Goal: Transaction & Acquisition: Book appointment/travel/reservation

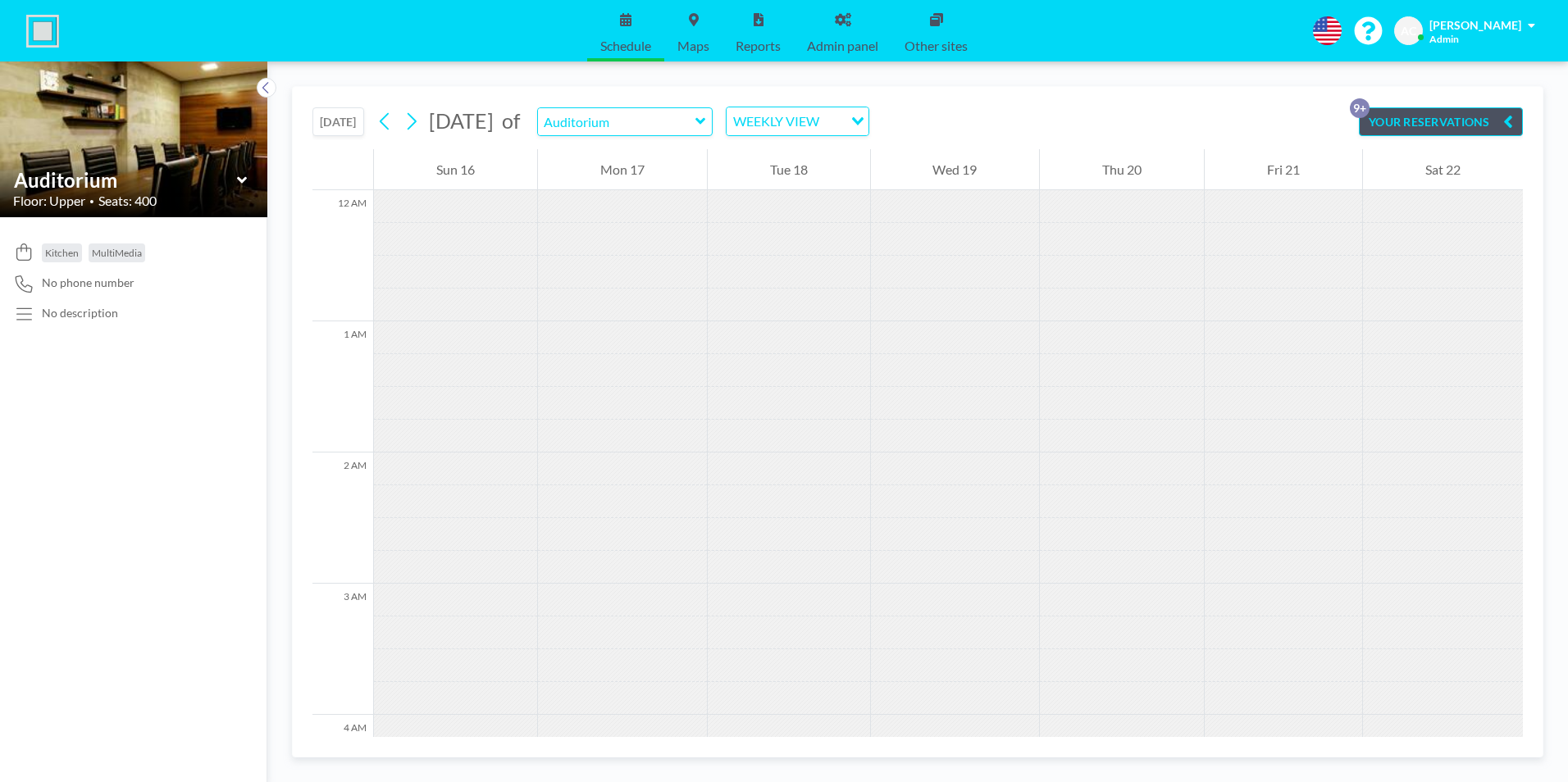
scroll to position [2182, 0]
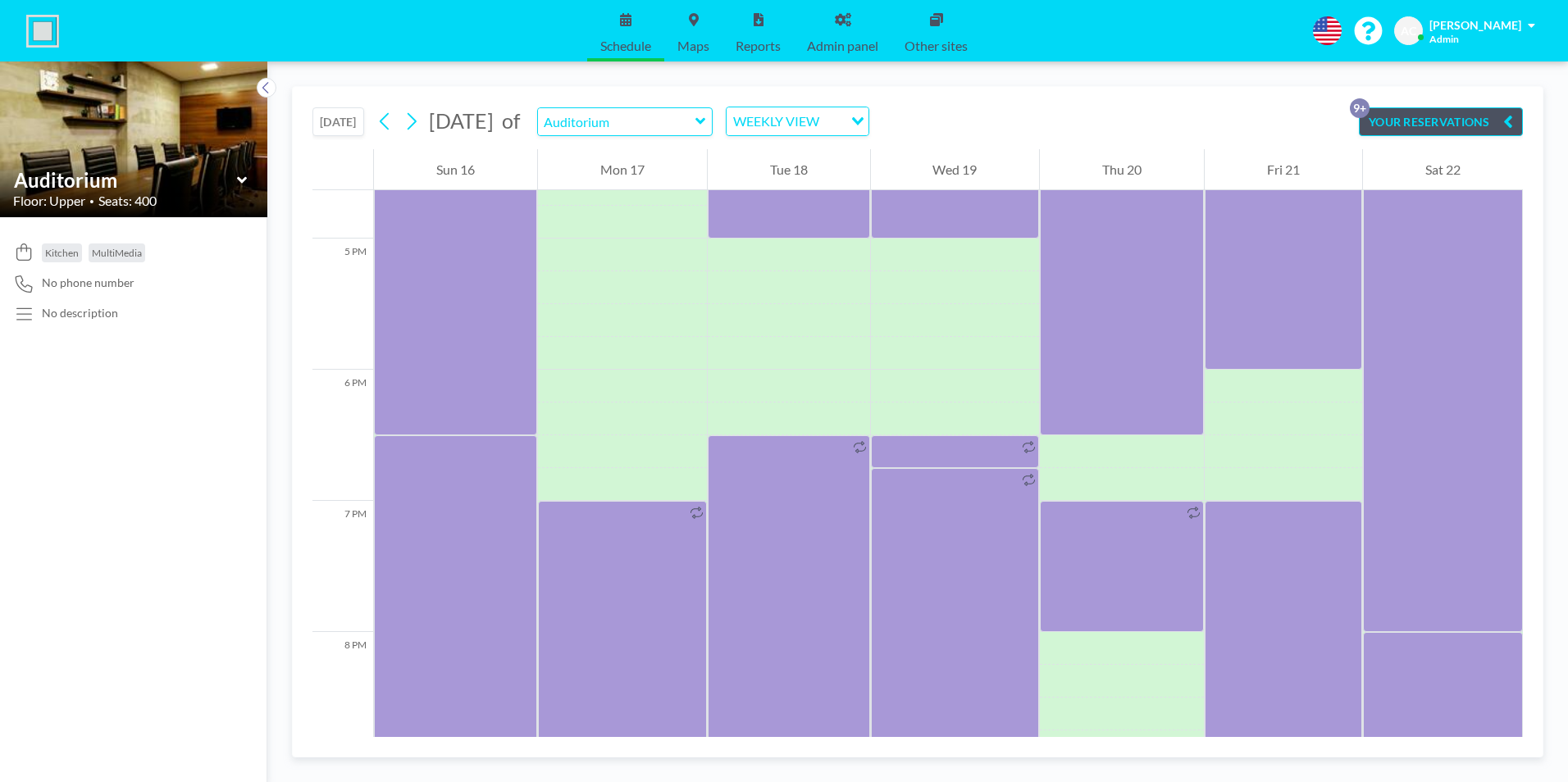
click at [346, 118] on button "[DATE]" at bounding box center [338, 122] width 52 height 28
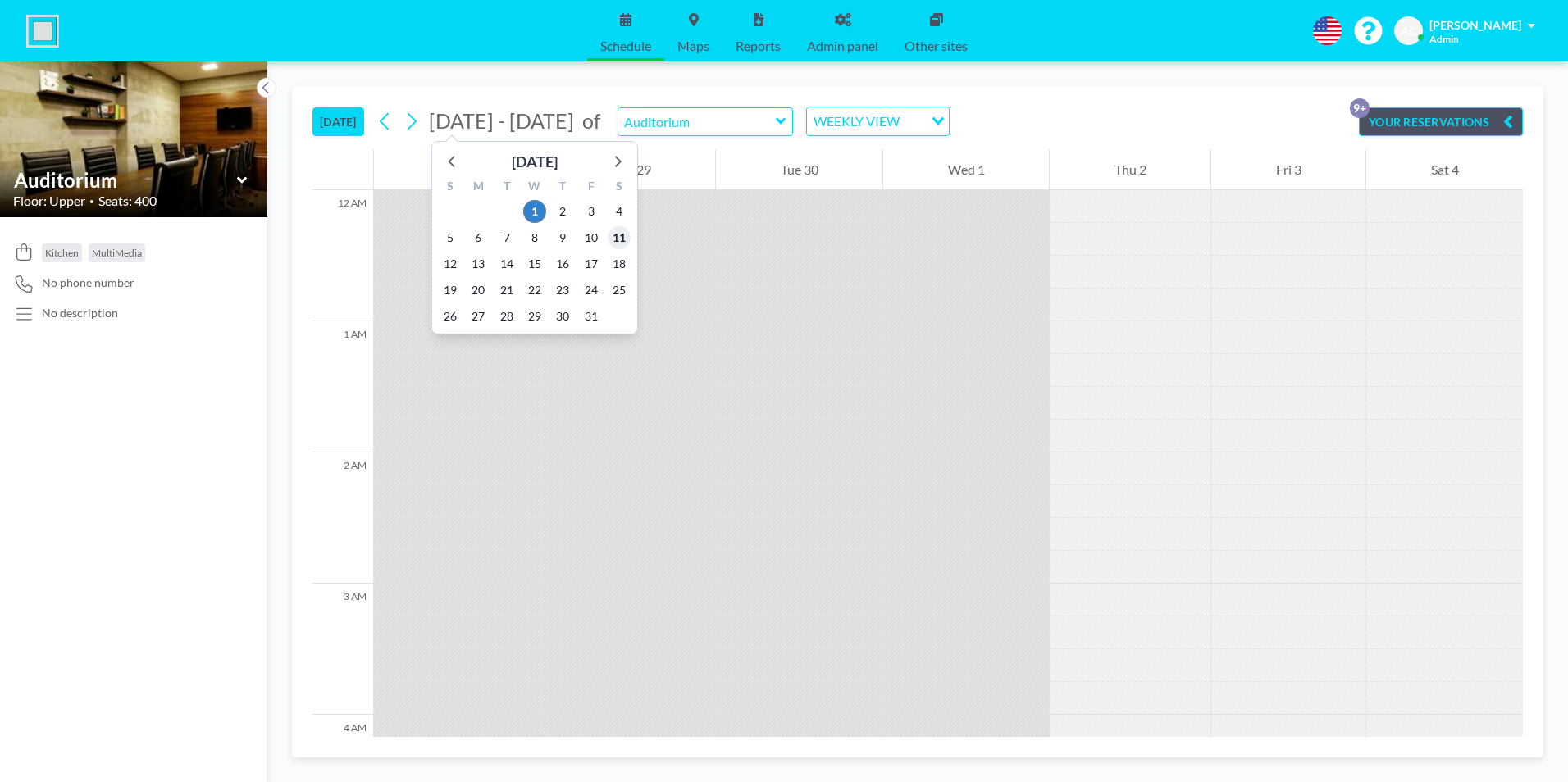
click at [617, 237] on span "11" at bounding box center [619, 238] width 23 height 23
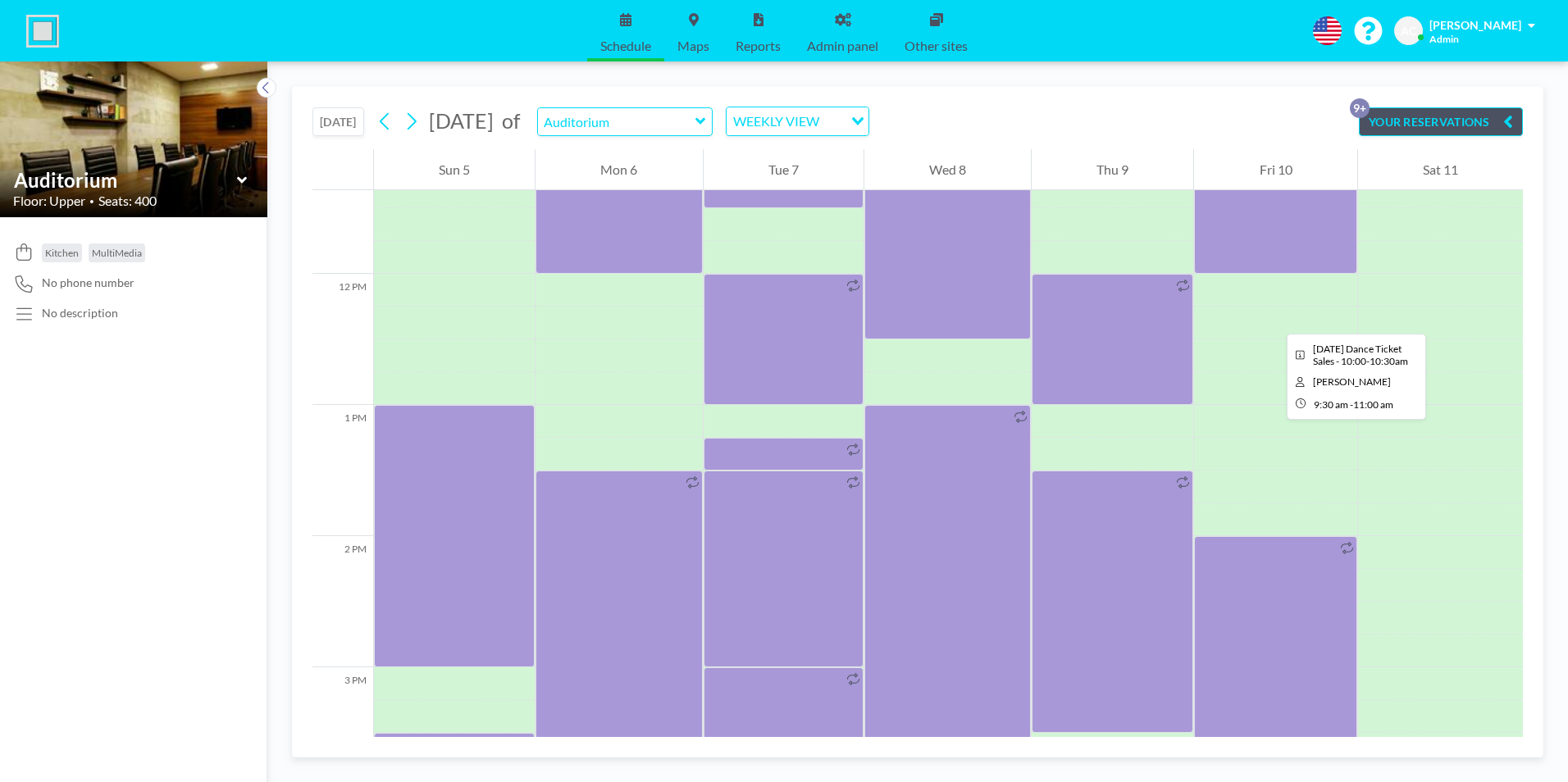
scroll to position [1560, 0]
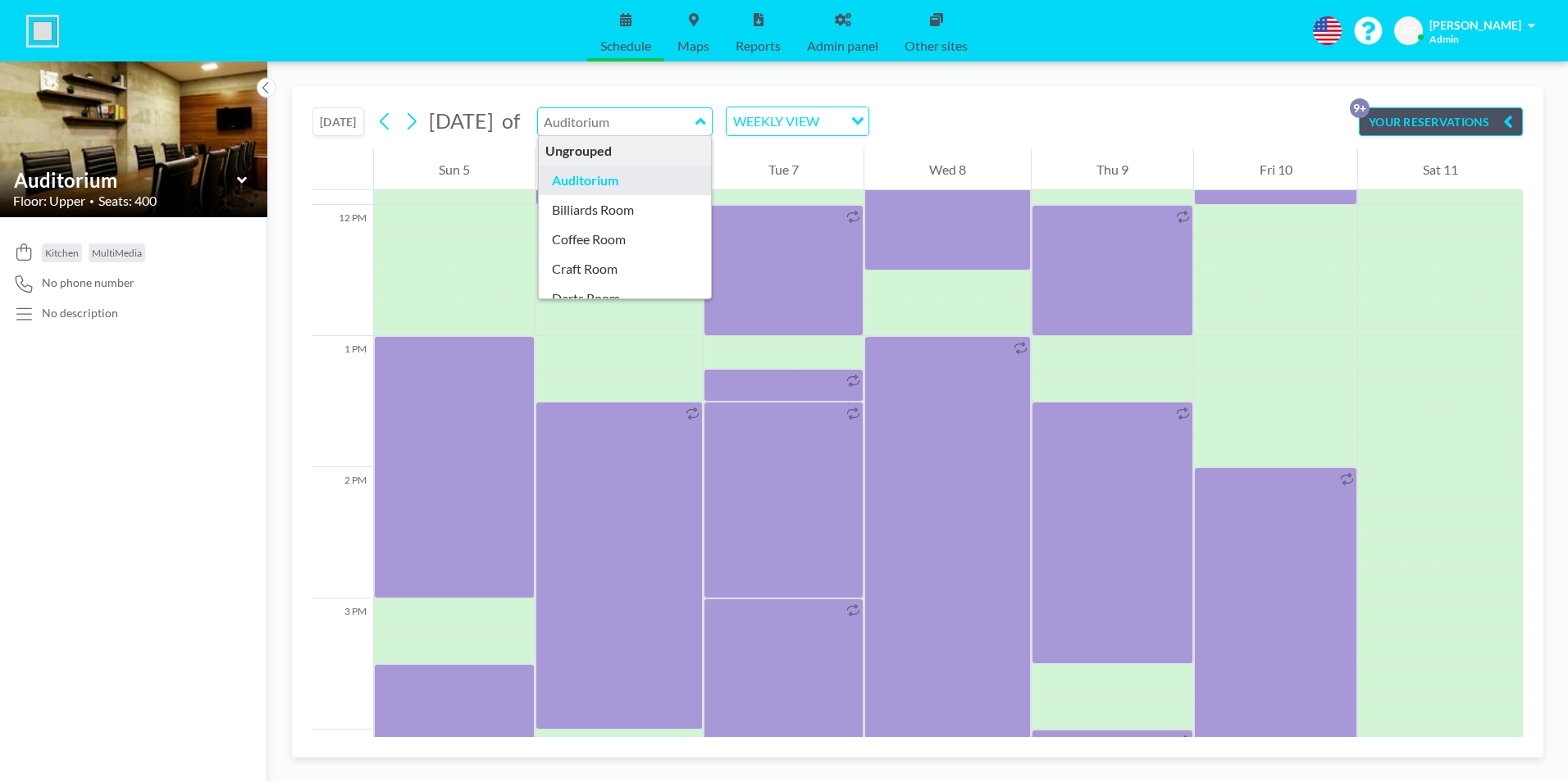
click at [659, 123] on input "text" at bounding box center [616, 122] width 157 height 27
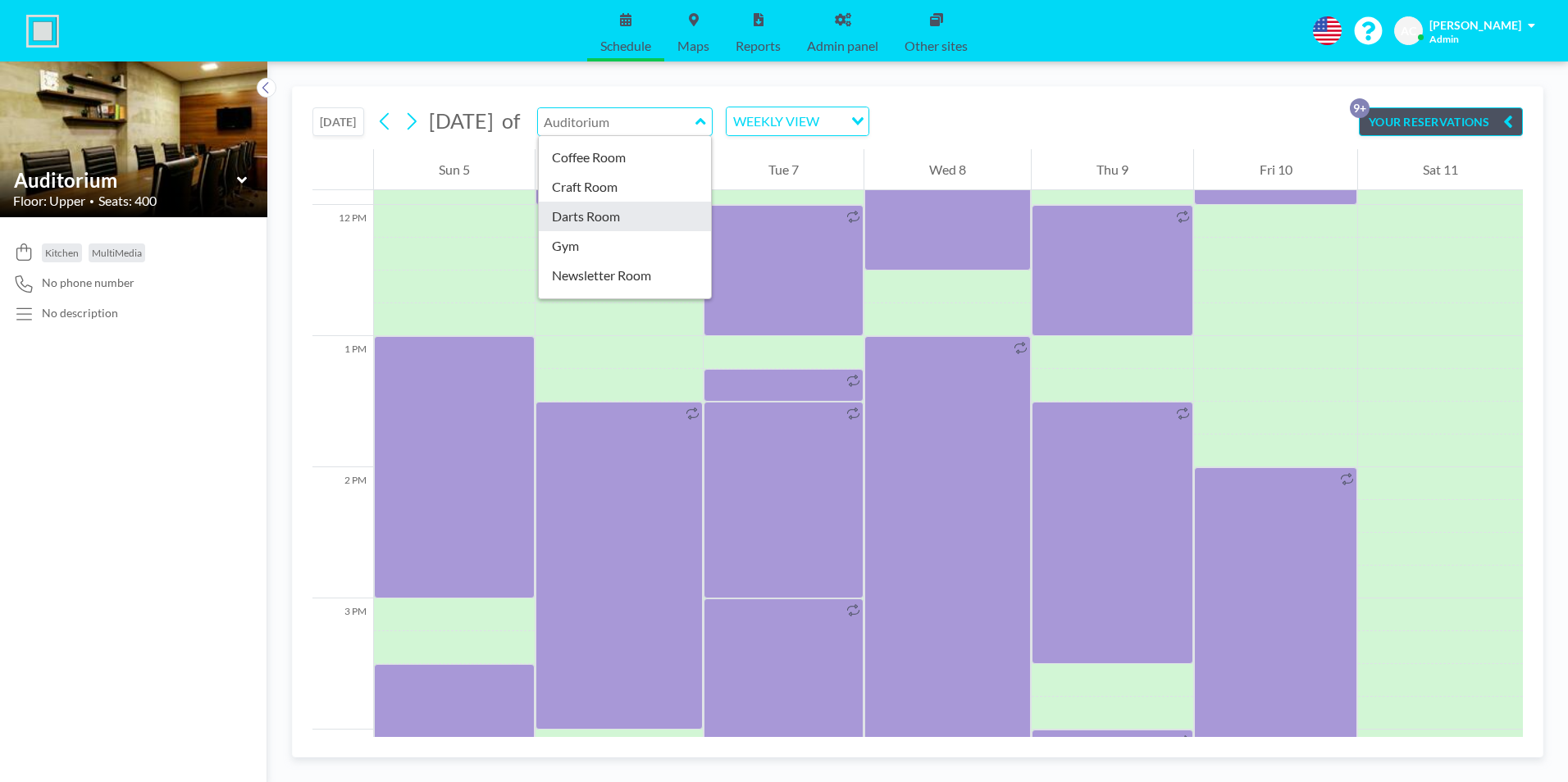
type input "Darts Room"
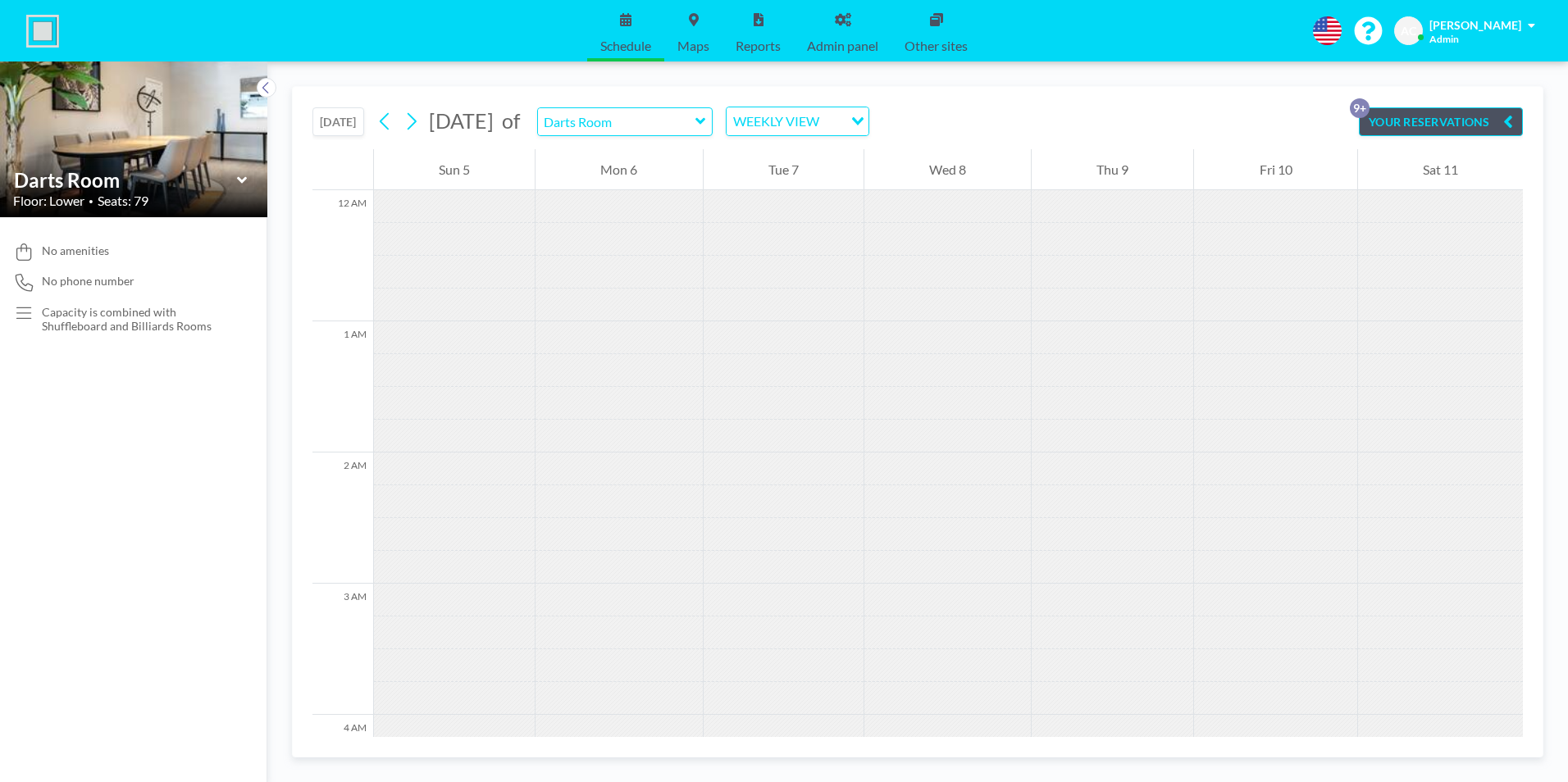
click at [338, 122] on button "[DATE]" at bounding box center [338, 122] width 52 height 28
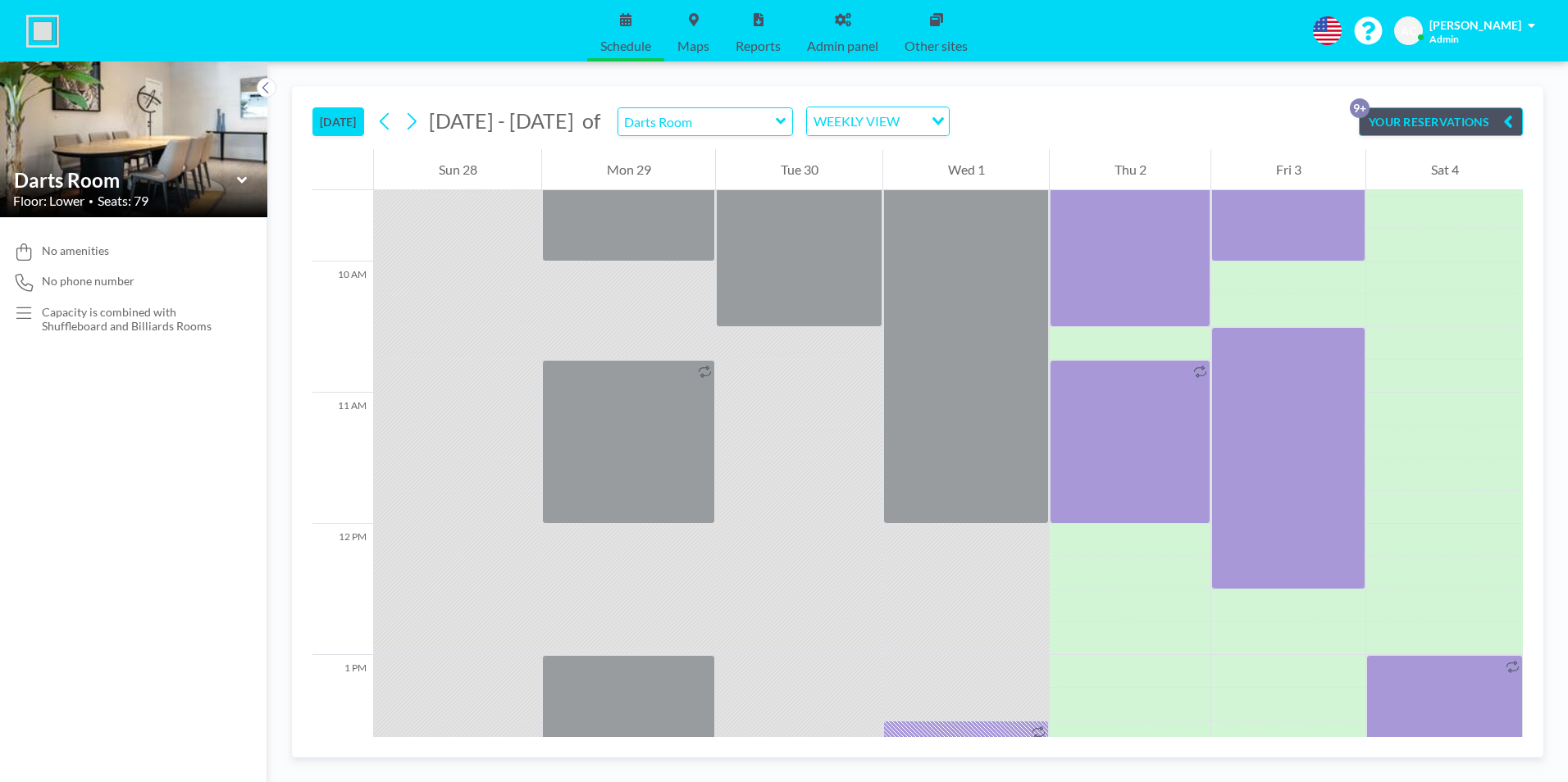
scroll to position [1230, 0]
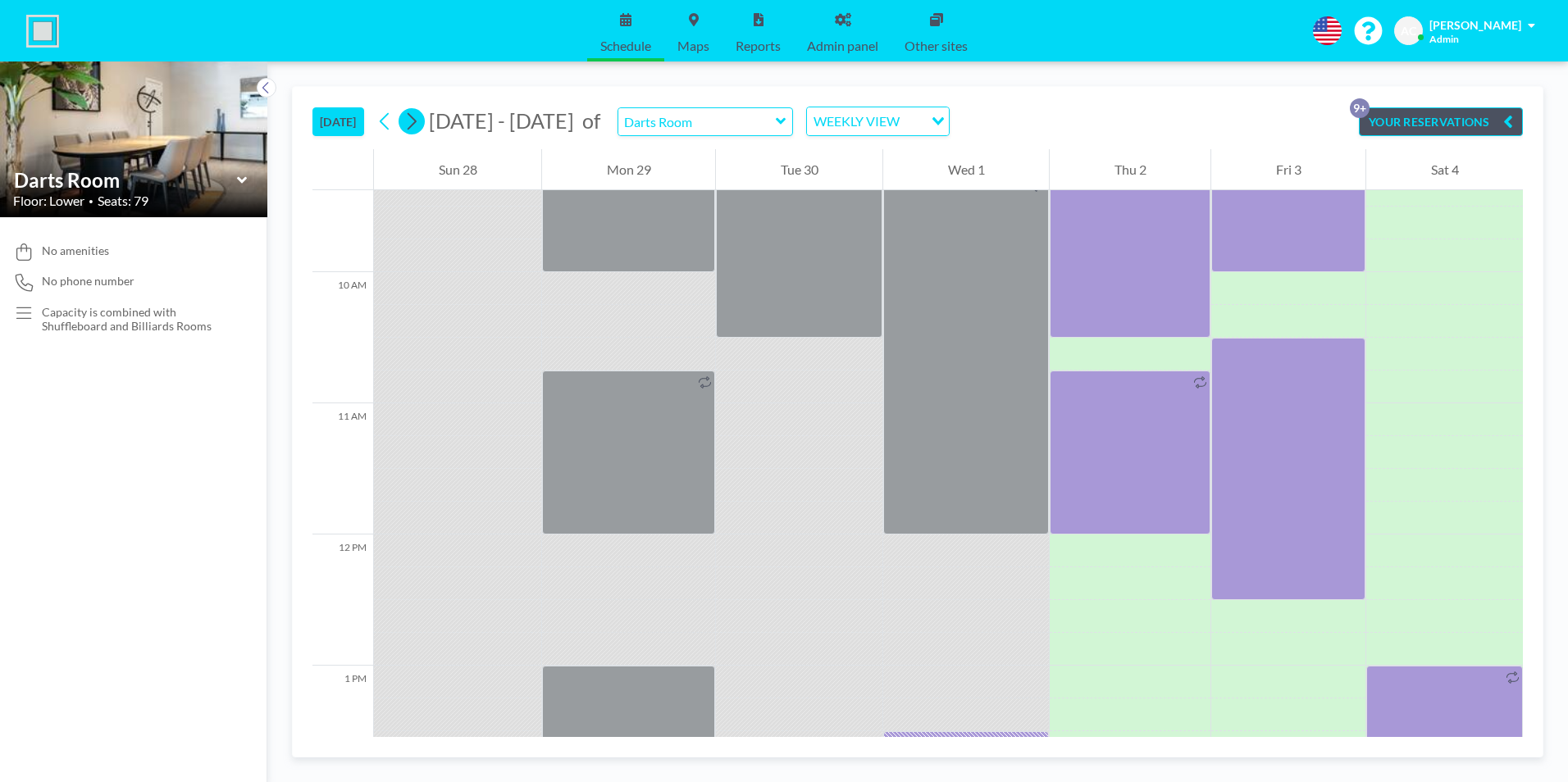
click at [416, 122] on icon at bounding box center [412, 121] width 9 height 17
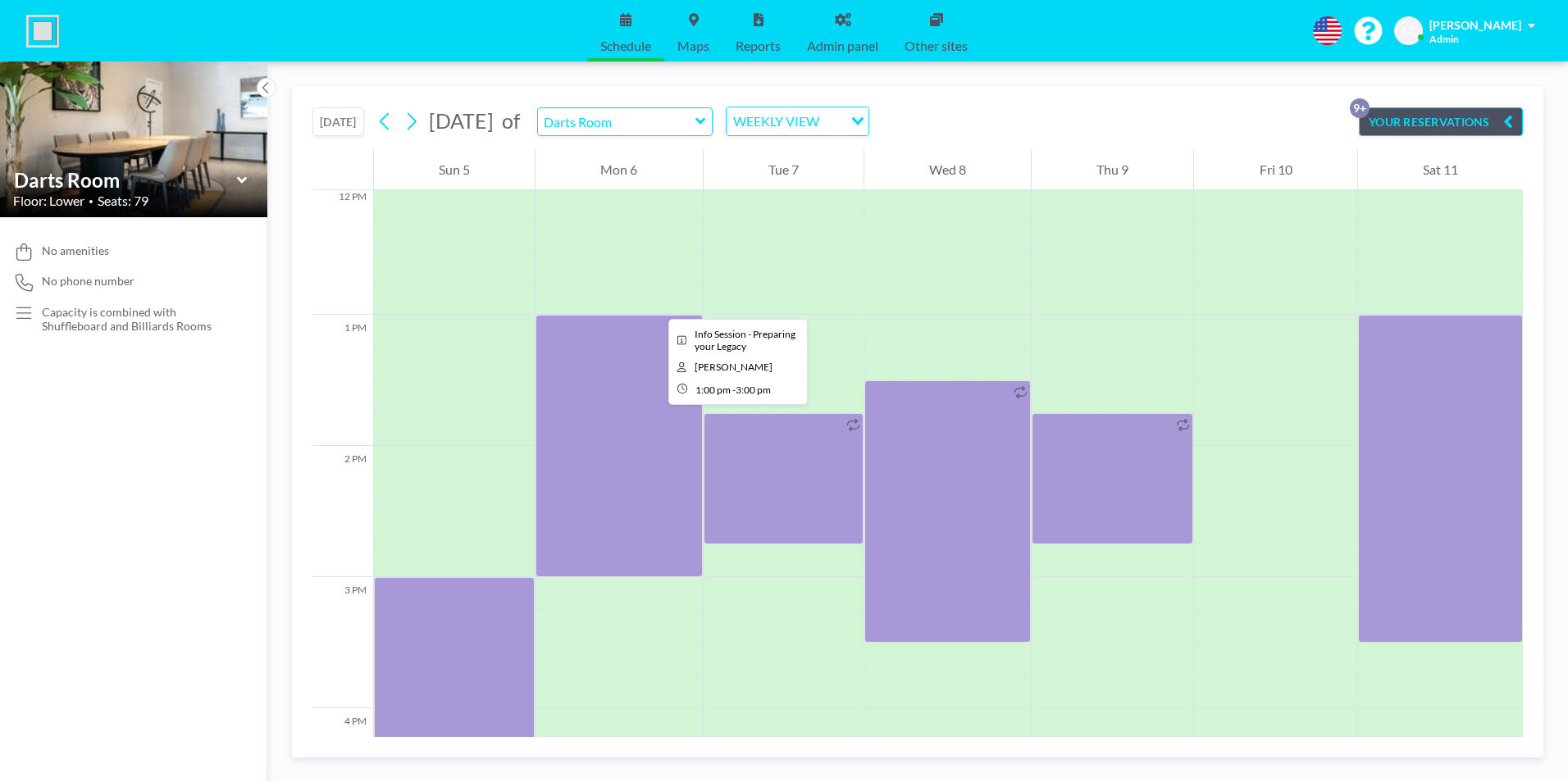
scroll to position [1559, 0]
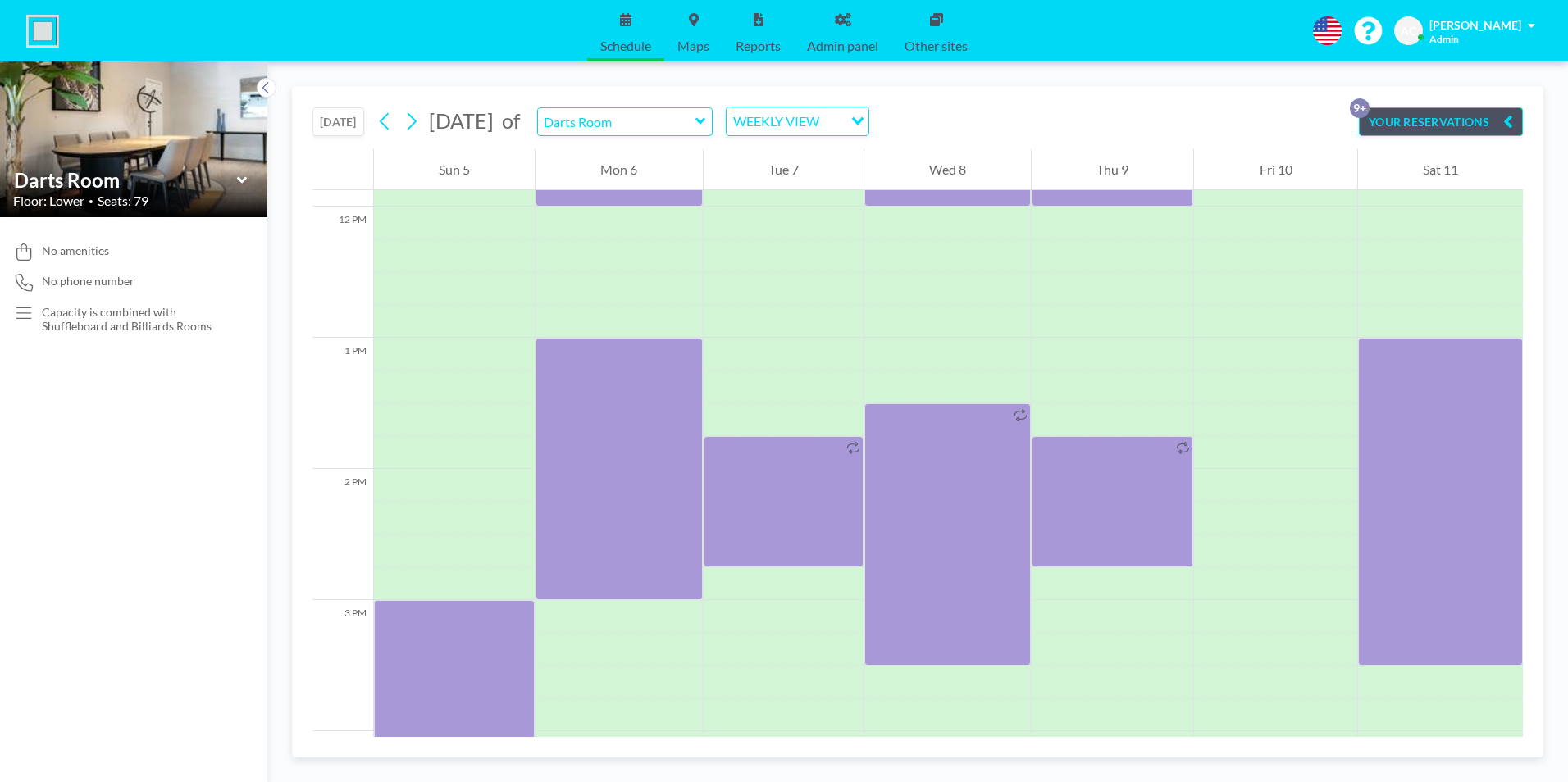
click at [706, 117] on icon at bounding box center [701, 121] width 11 height 16
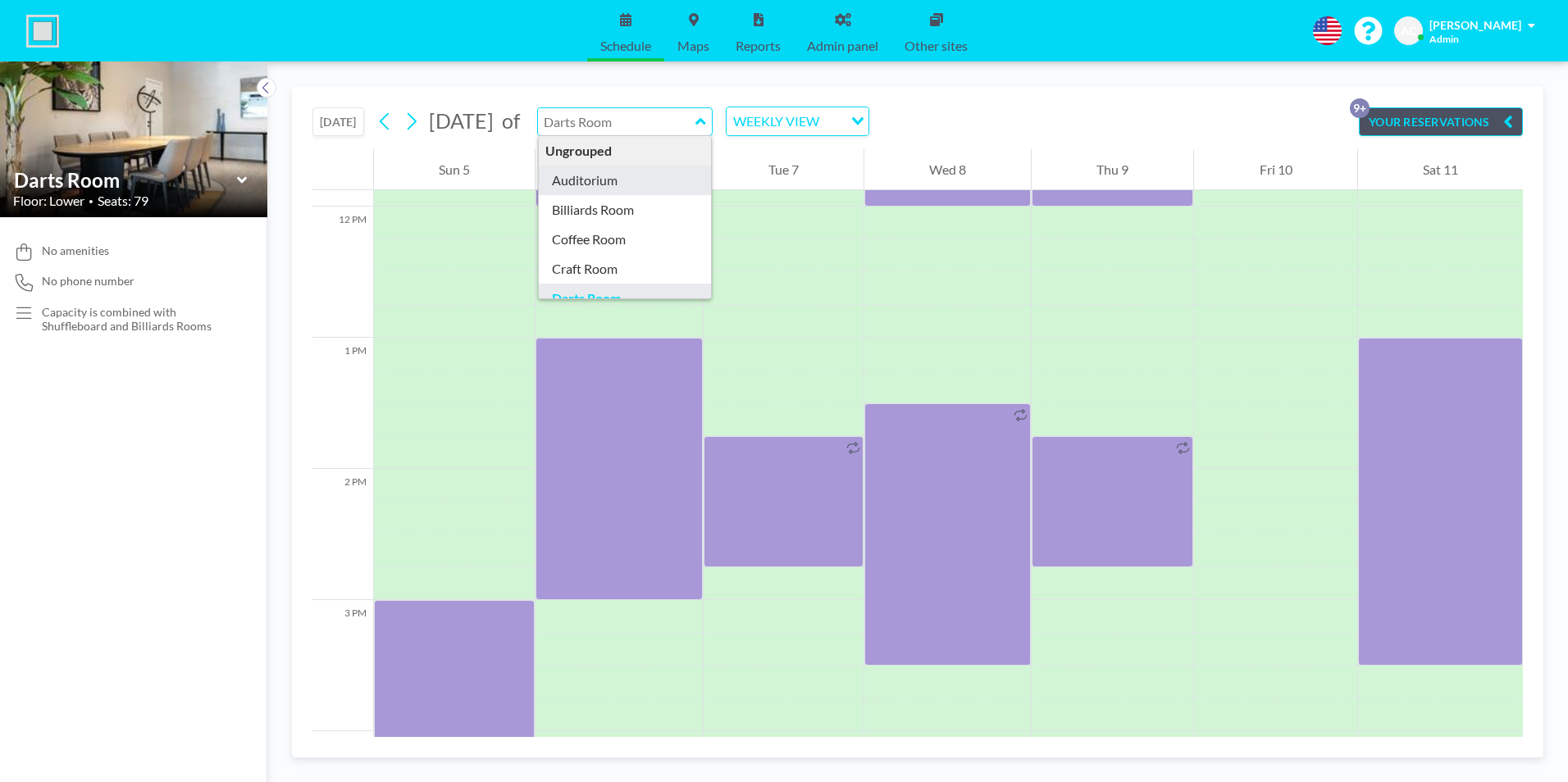
type input "Auditorium"
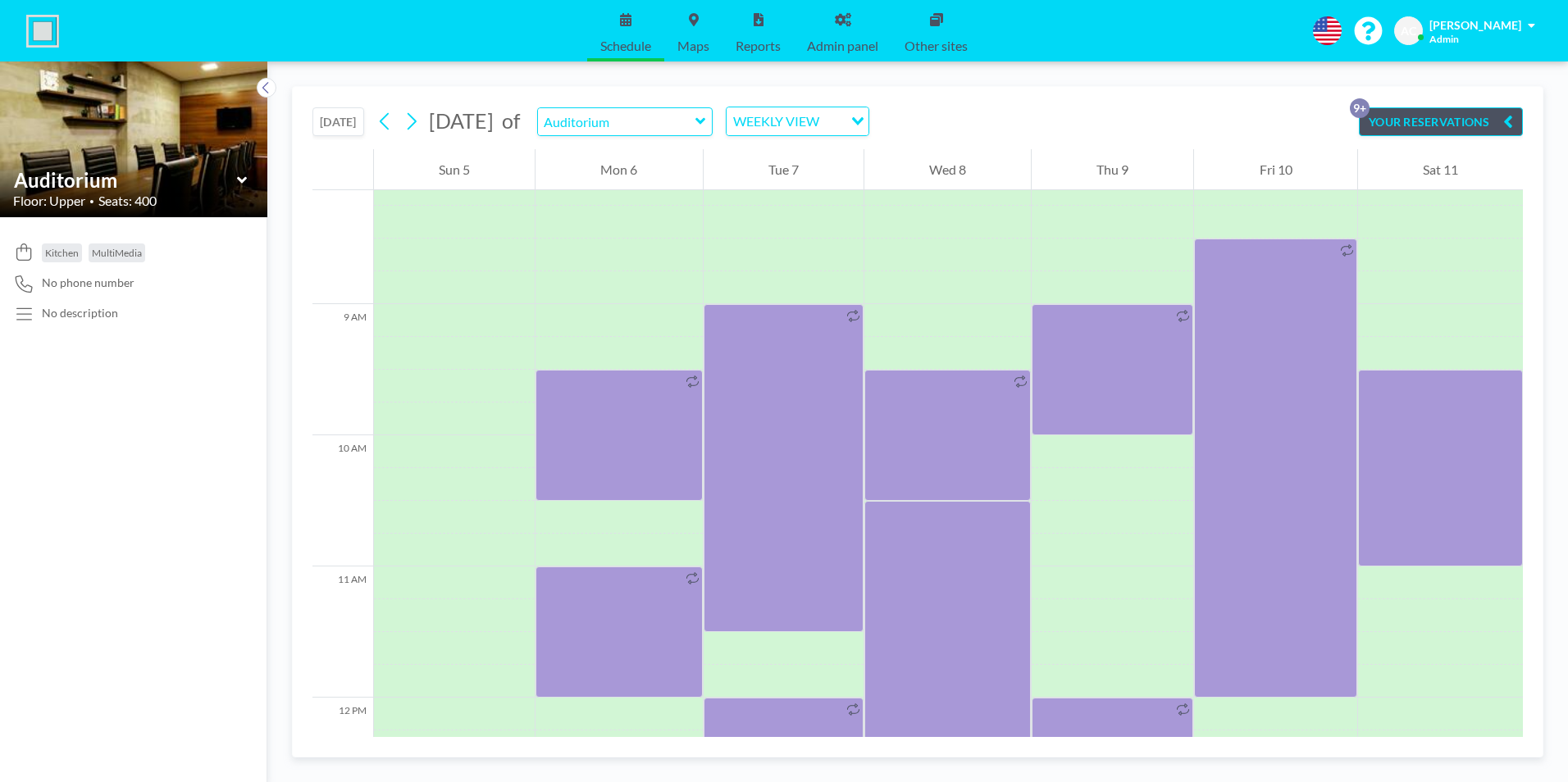
scroll to position [1394, 0]
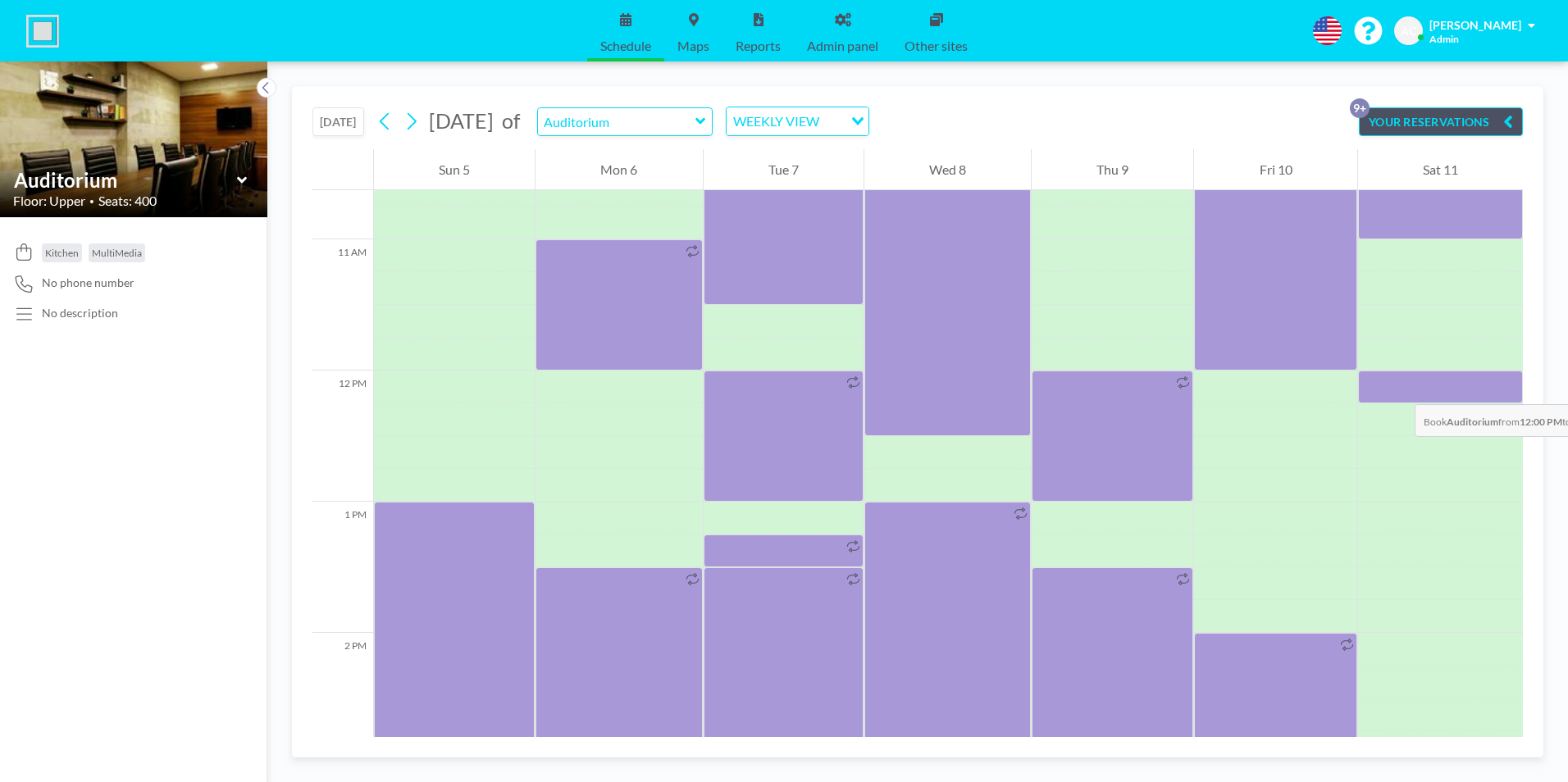
click at [1398, 388] on div at bounding box center [1440, 387] width 165 height 33
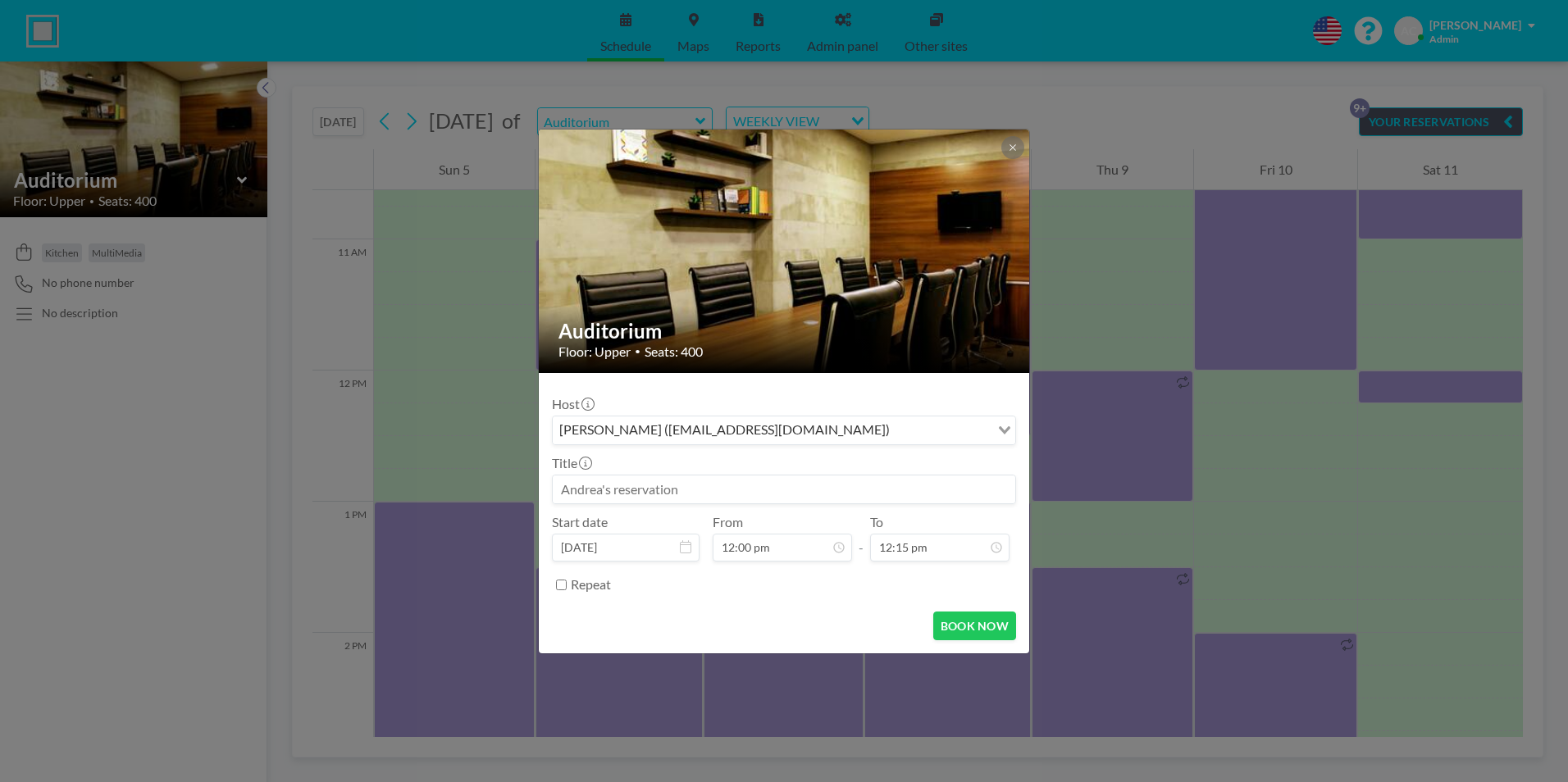
click at [688, 483] on input at bounding box center [784, 489] width 462 height 28
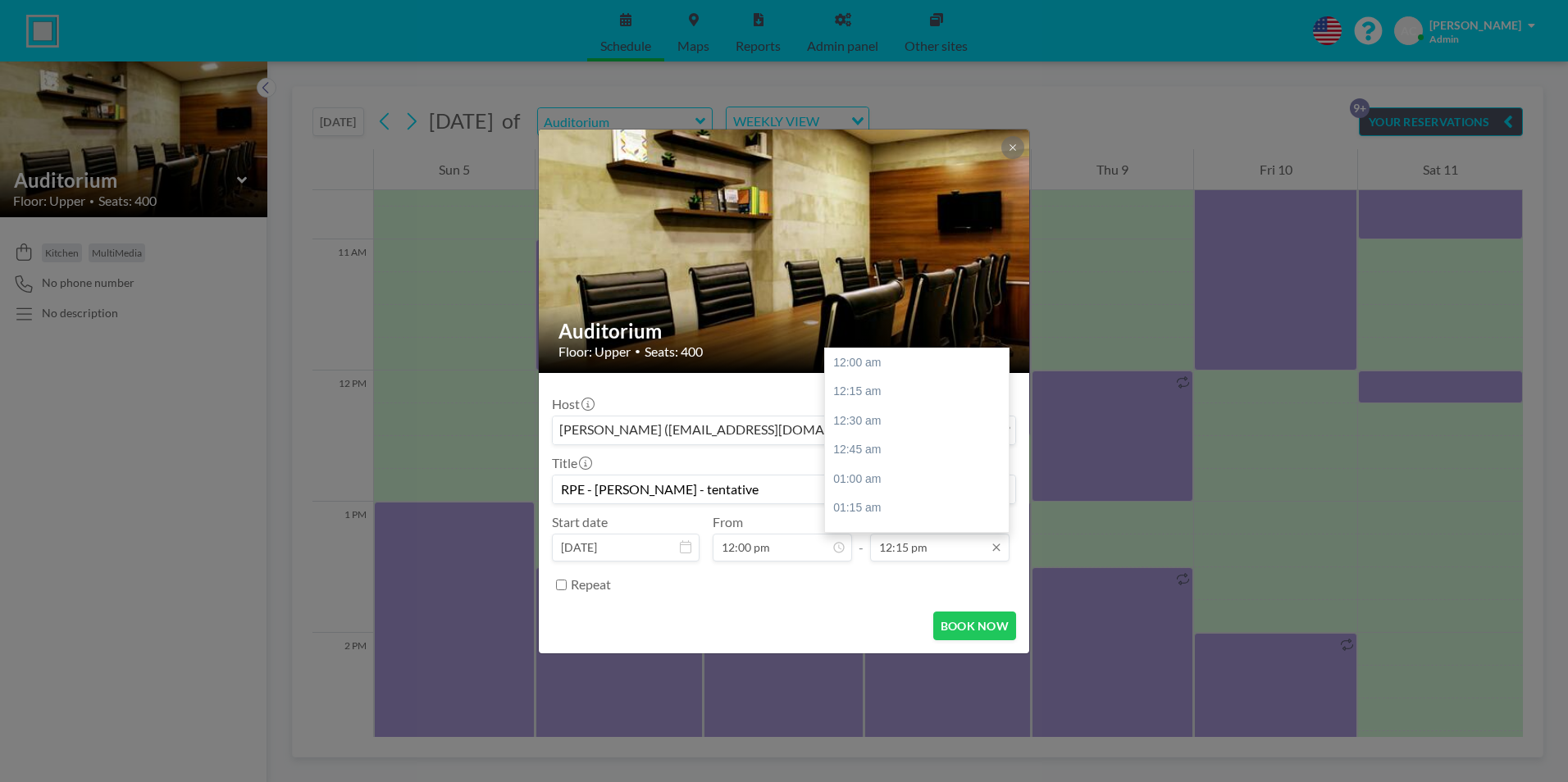
type input "RPE - [PERSON_NAME] - tentative"
click at [945, 550] on input "12:15 pm" at bounding box center [939, 547] width 140 height 28
click at [921, 466] on div "04:00 pm" at bounding box center [921, 472] width 192 height 29
type input "04:00 pm"
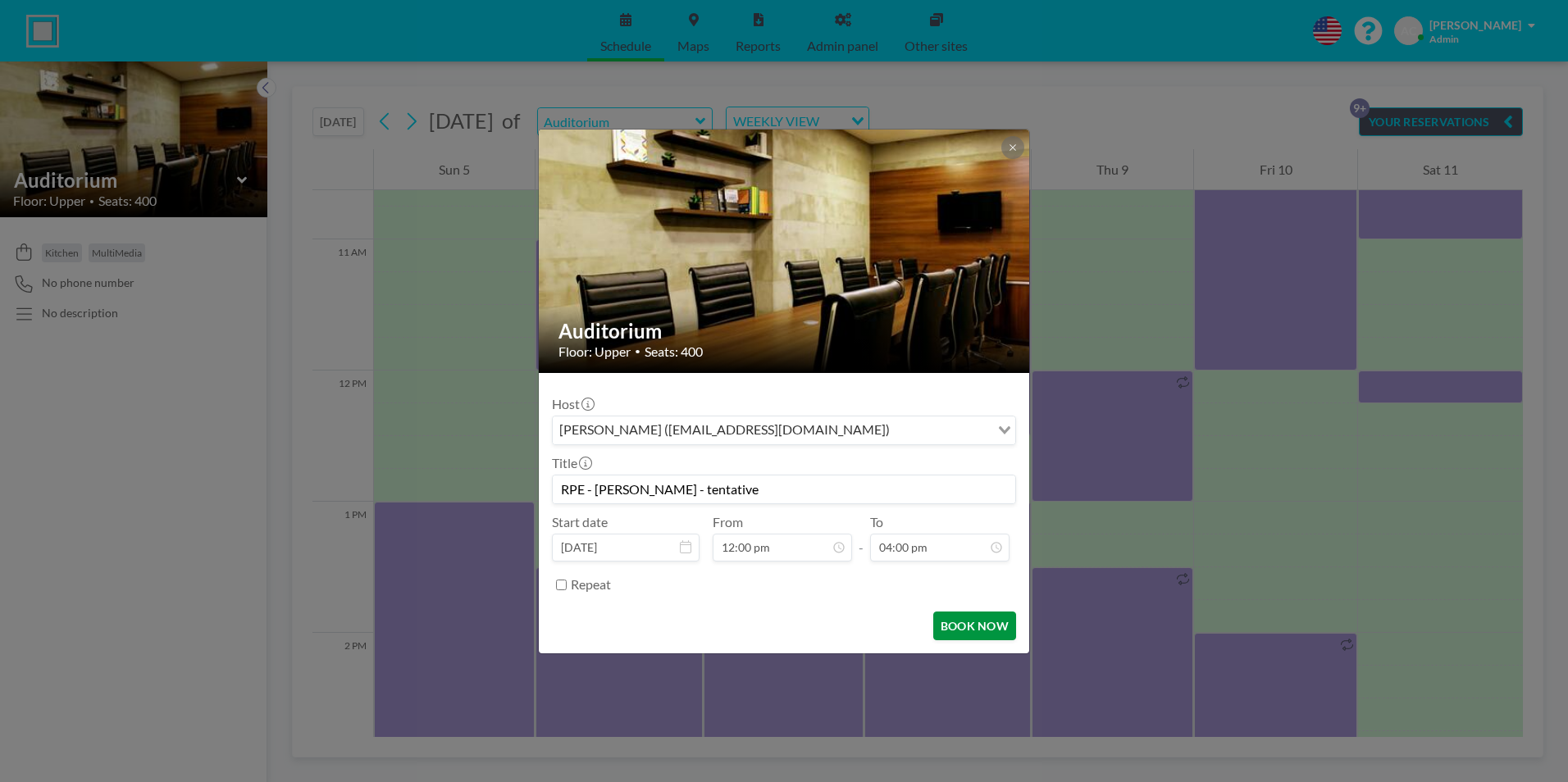
scroll to position [1868, 0]
click at [978, 626] on button "BOOK NOW" at bounding box center [974, 626] width 83 height 28
